Goal: Task Accomplishment & Management: Manage account settings

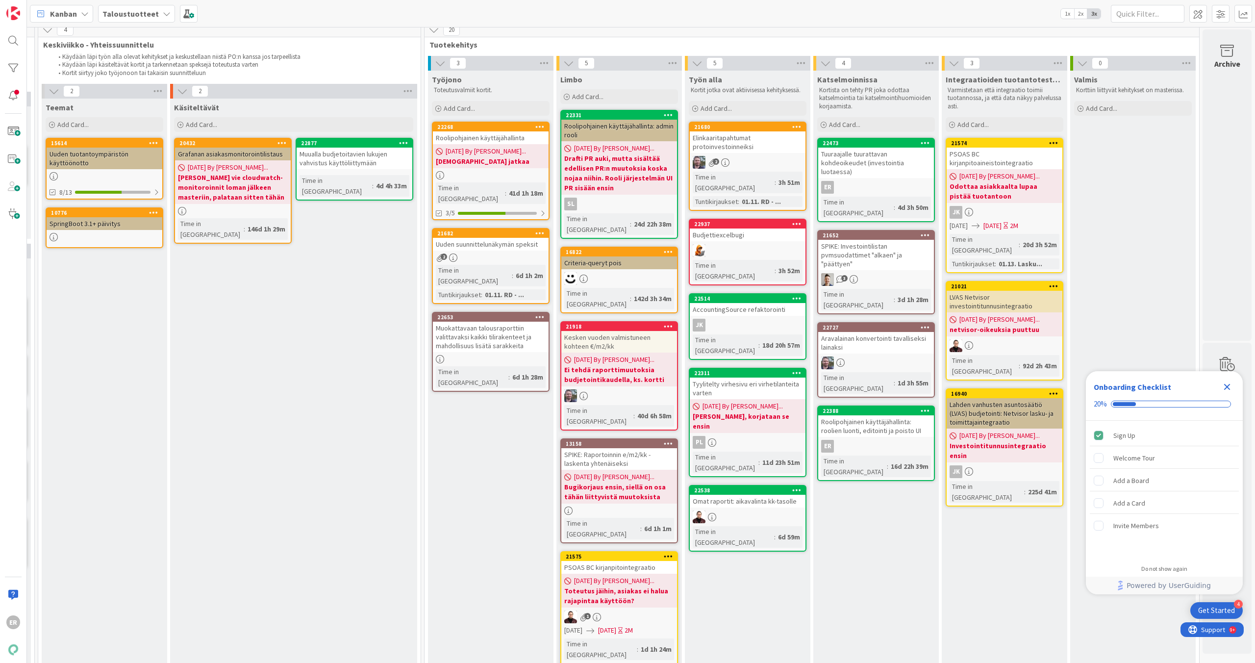
click at [485, 322] on div "Muokattavaan talousraporttiin valittavaksi kaikki tilirakenteet ja mahdollisuus…" at bounding box center [491, 337] width 116 height 30
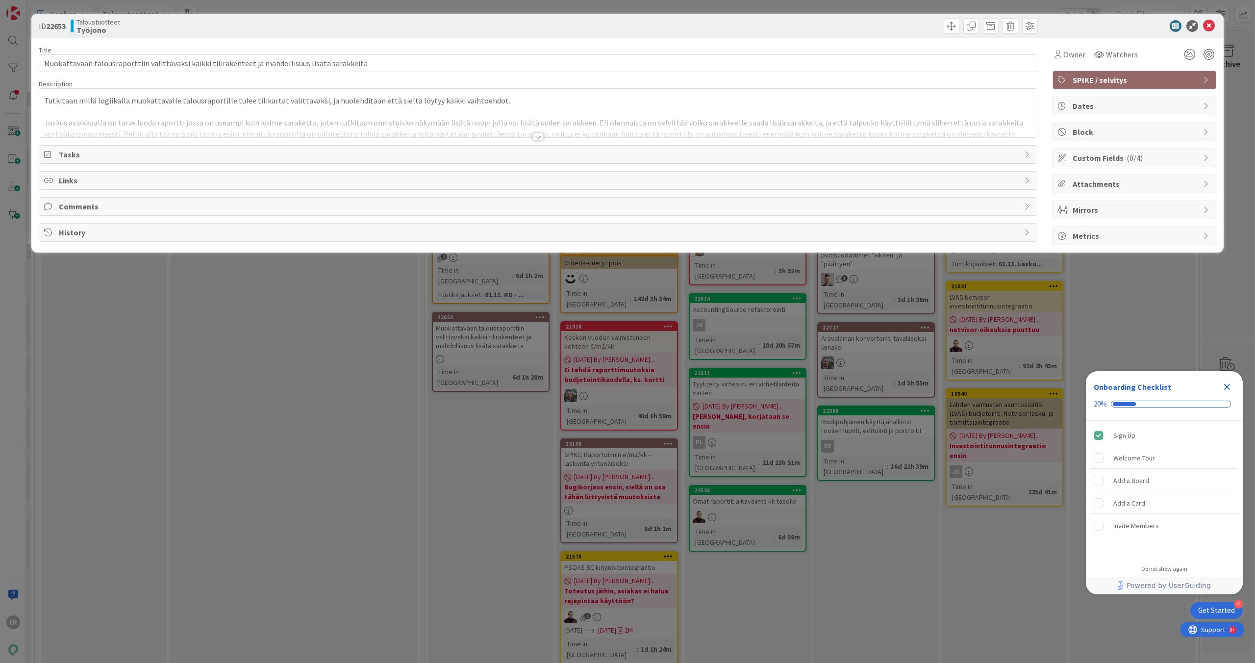
click at [536, 133] on div at bounding box center [538, 137] width 11 height 8
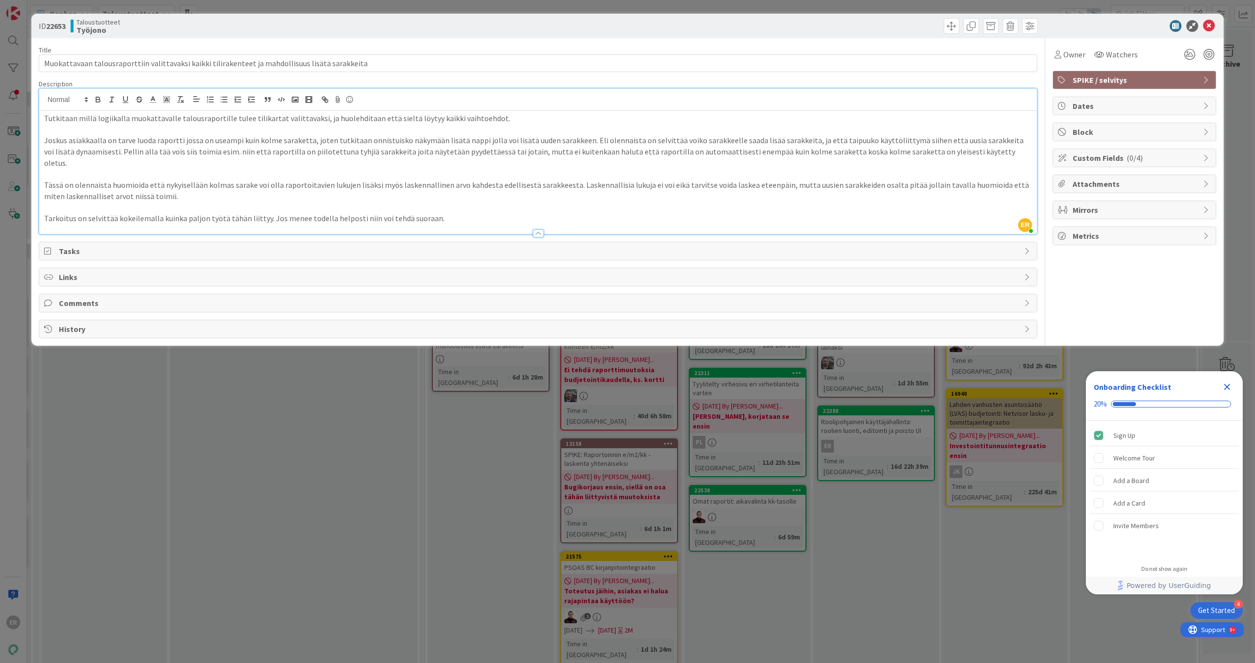
click at [825, 425] on div "ID 22653 Taloustuotteet Työjono Title 97 / 128 Muokattavaan talousraporttiin va…" at bounding box center [627, 331] width 1255 height 663
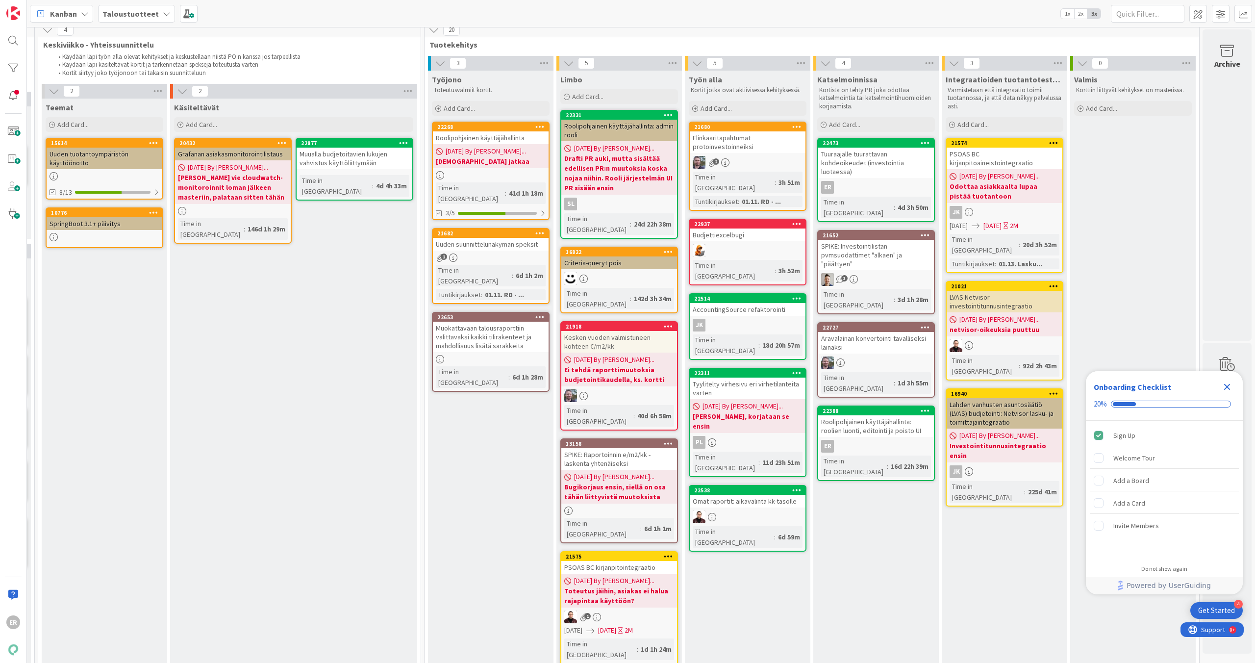
click at [474, 238] on div "Uuden suunnittelunäkymän speksit" at bounding box center [491, 244] width 116 height 13
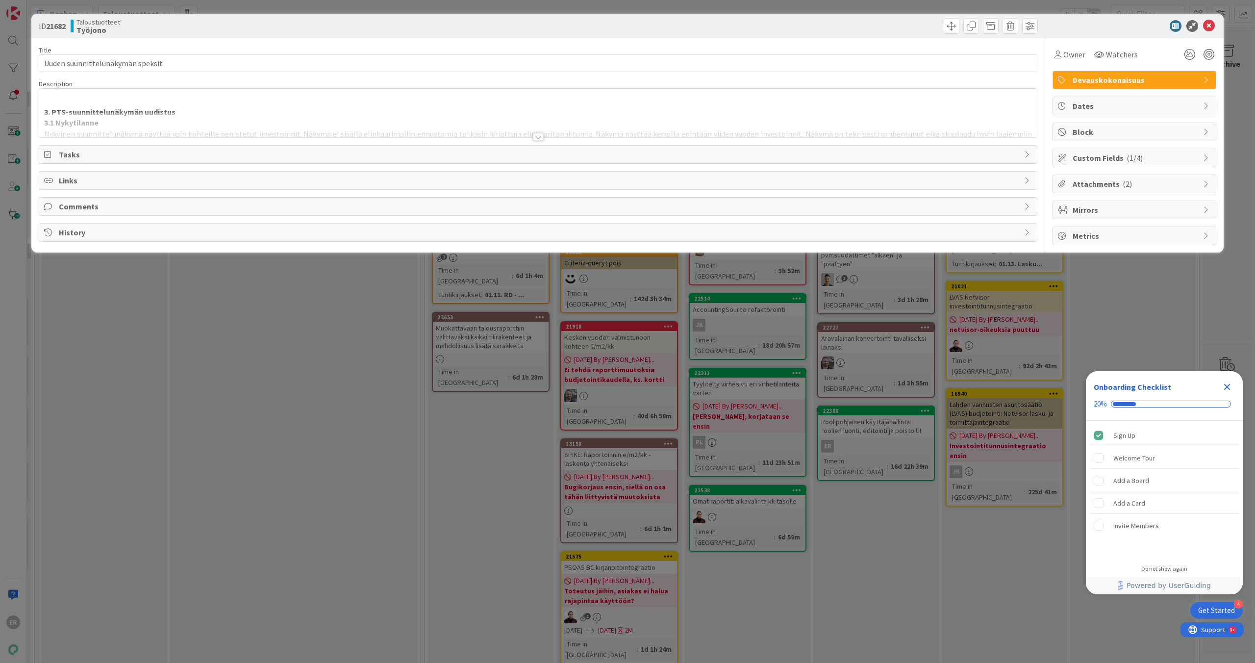
click at [539, 136] on div at bounding box center [538, 137] width 11 height 8
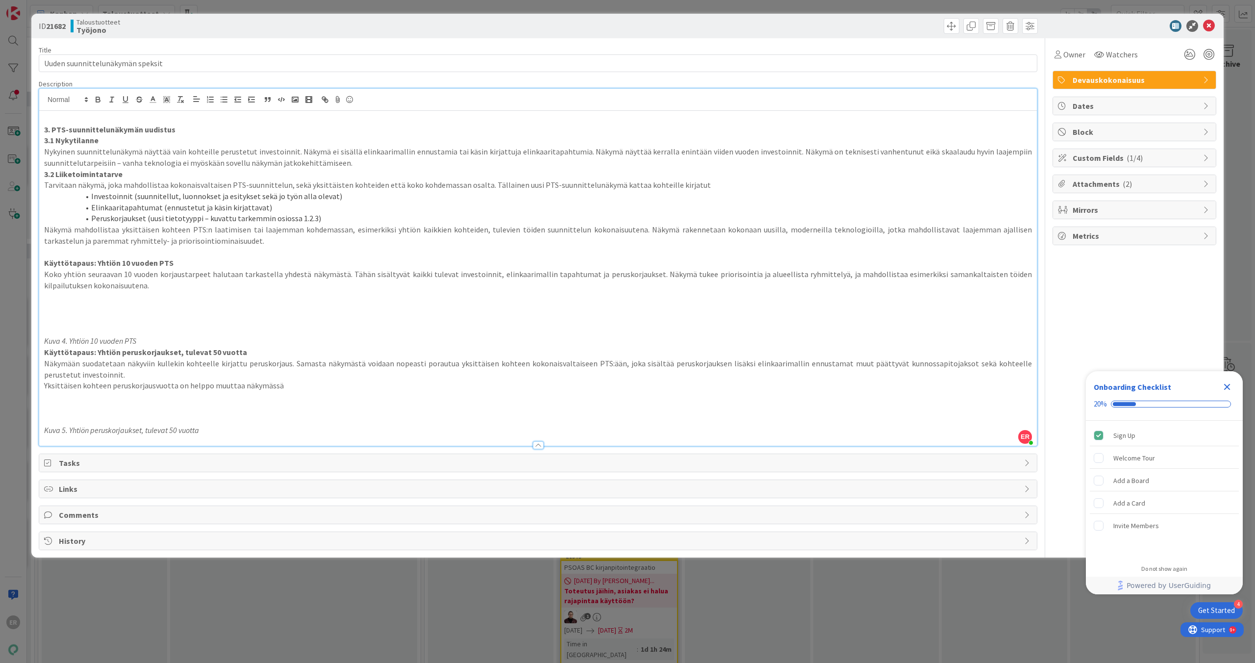
click at [840, 600] on div "ID 21682 Taloustuotteet Työjono Title 32 / 128 Uuden suunnittelunäkymän speksit…" at bounding box center [627, 331] width 1255 height 663
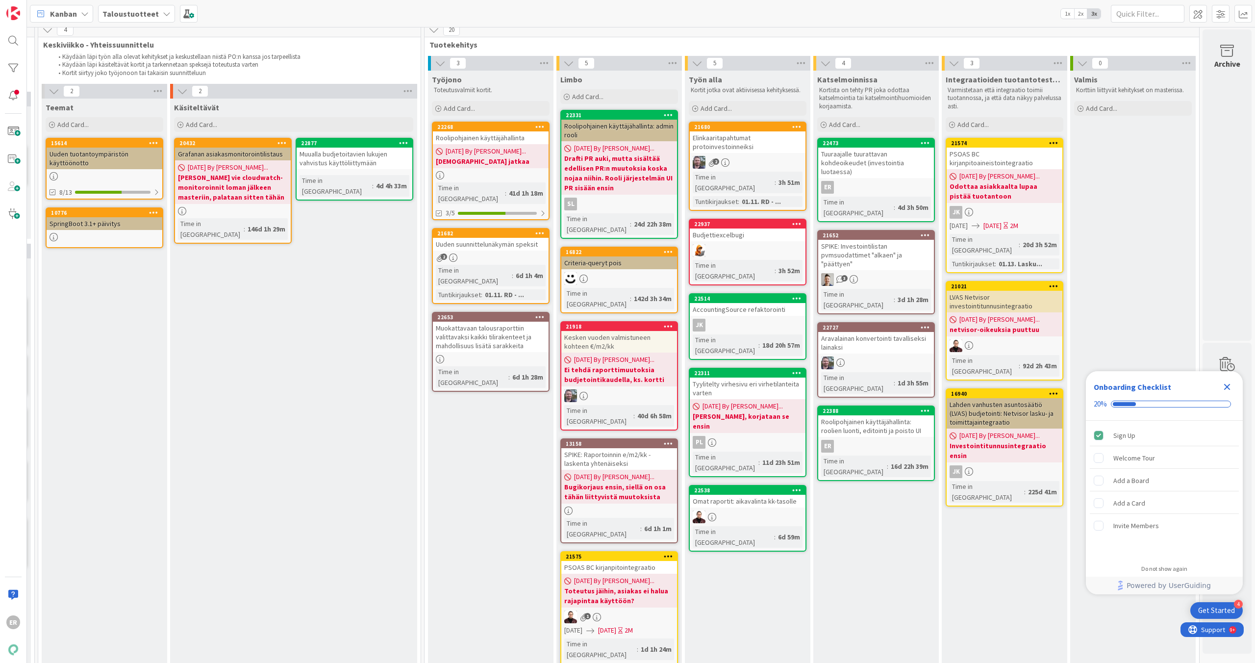
click at [489, 289] on div "01.11. RD - ..." at bounding box center [504, 294] width 44 height 11
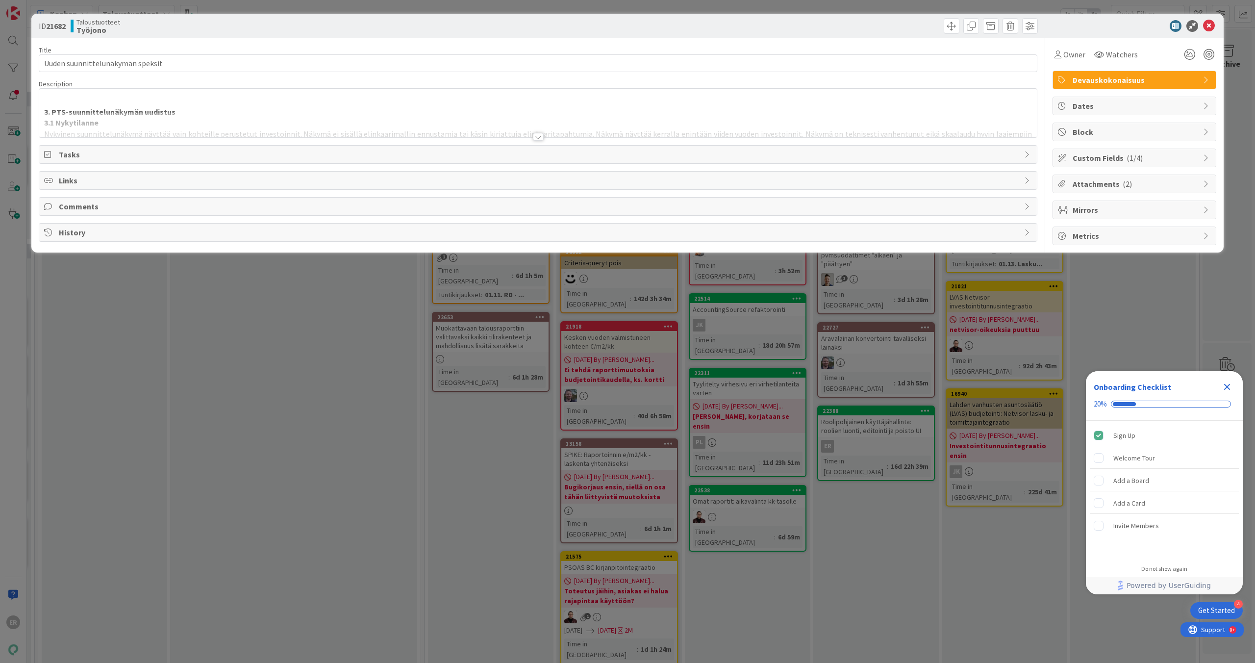
click at [365, 296] on div "ID 21682 Taloustuotteet Työjono Title 32 / 128 Uuden suunnittelunäkymän speksit…" at bounding box center [627, 331] width 1255 height 663
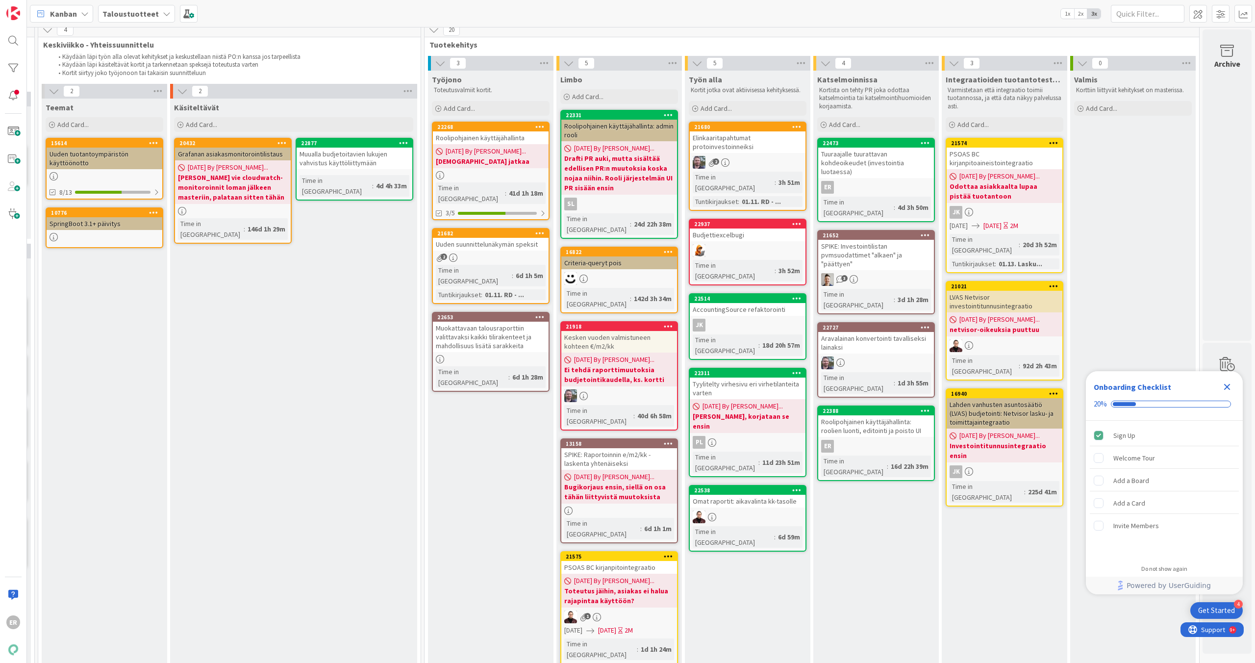
click at [535, 313] on icon at bounding box center [539, 316] width 9 height 7
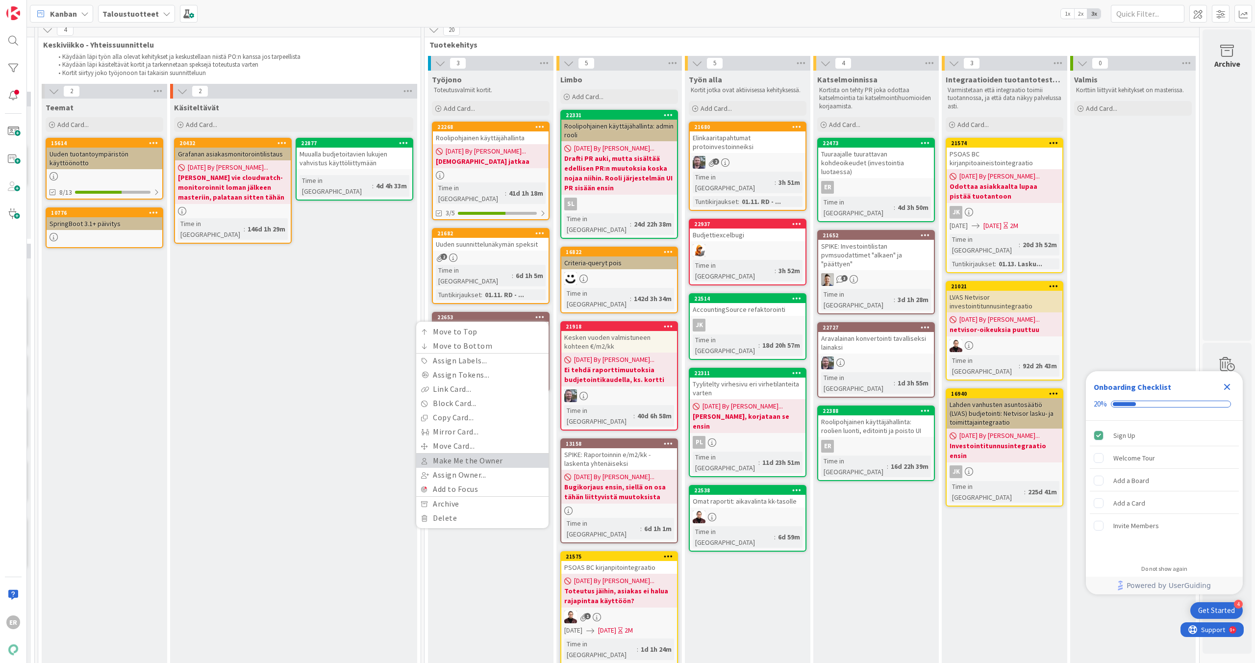
click at [475, 453] on link "Make Me the Owner" at bounding box center [482, 460] width 132 height 14
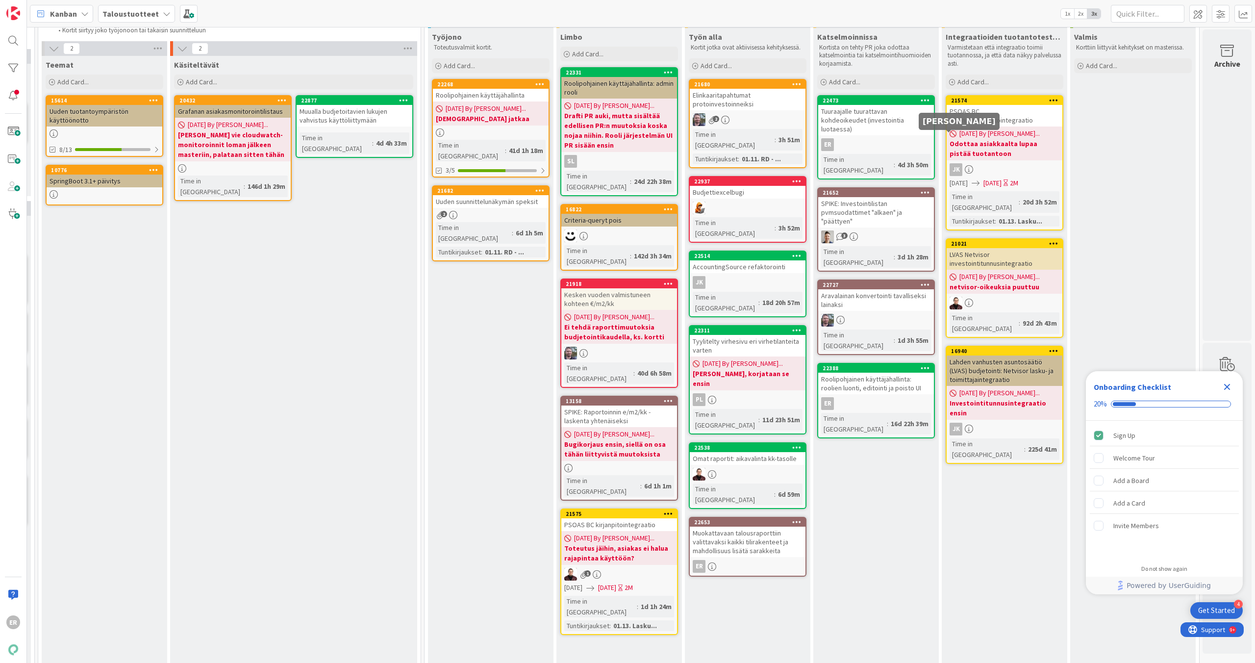
scroll to position [0, 923]
